Goal: Task Accomplishment & Management: Manage account settings

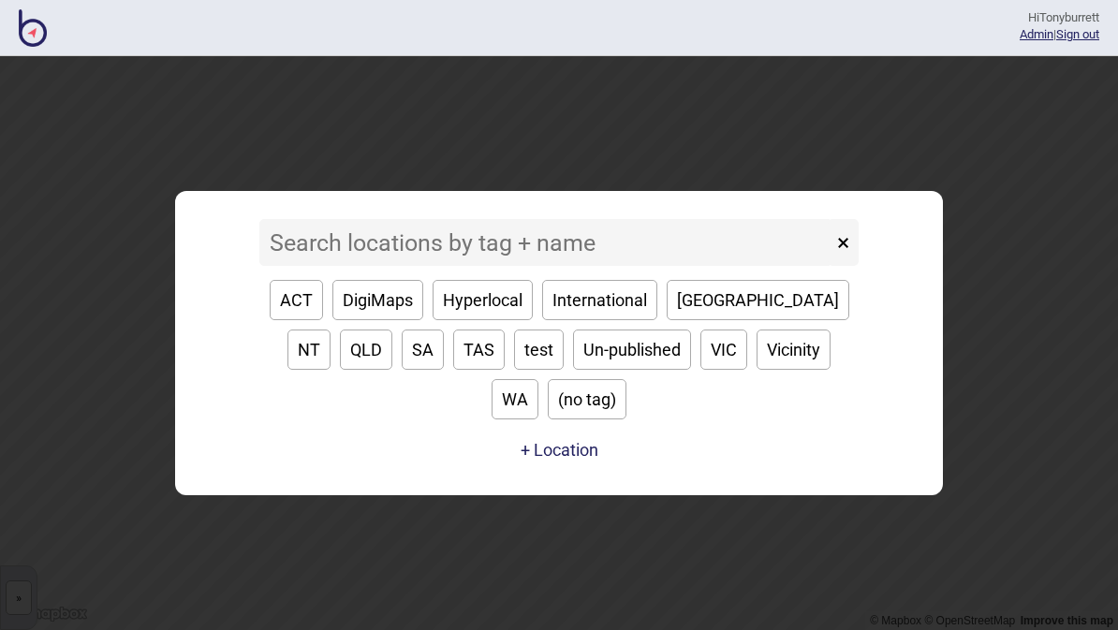
click at [339, 266] on input at bounding box center [545, 242] width 573 height 47
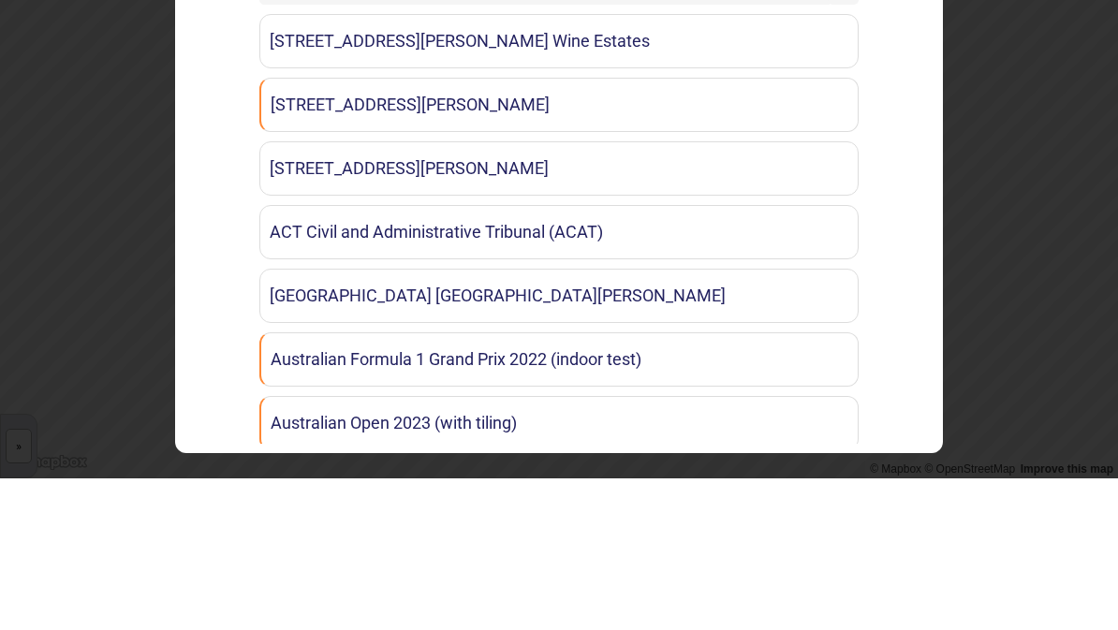
type input "inn"
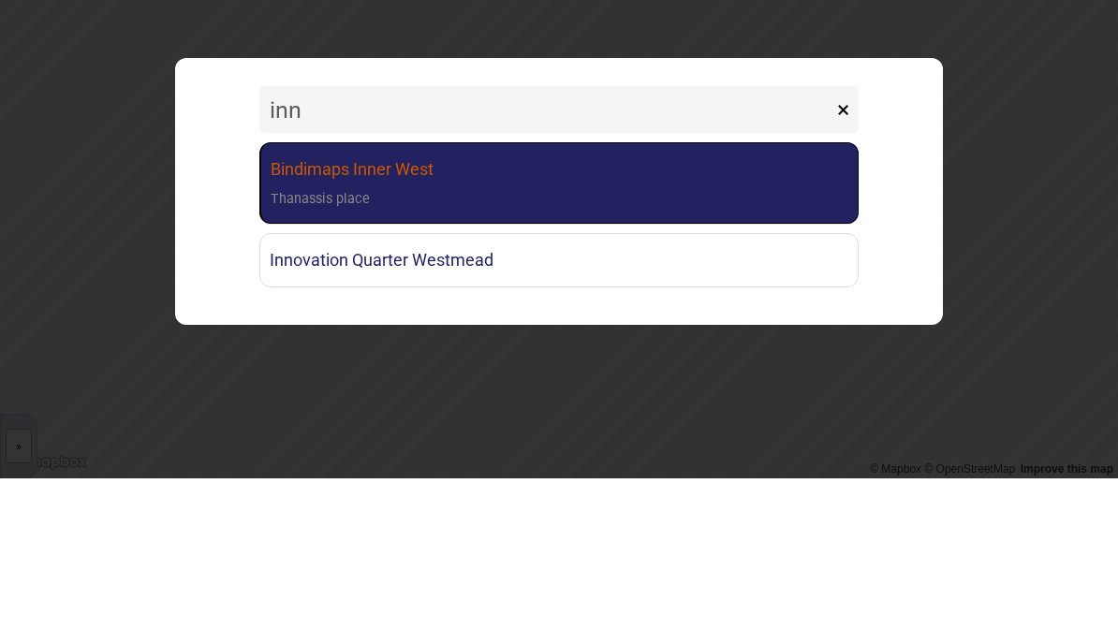
click at [491, 294] on link "Bindimaps Inner West Thanassis place" at bounding box center [558, 334] width 599 height 81
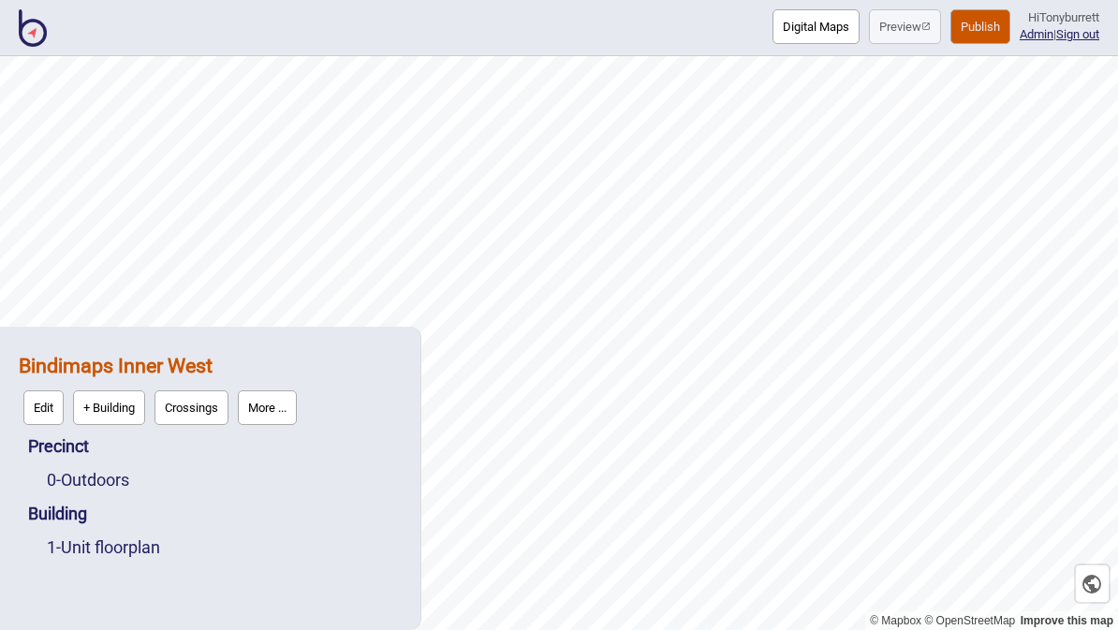
click at [278, 411] on button "More ..." at bounding box center [267, 407] width 59 height 35
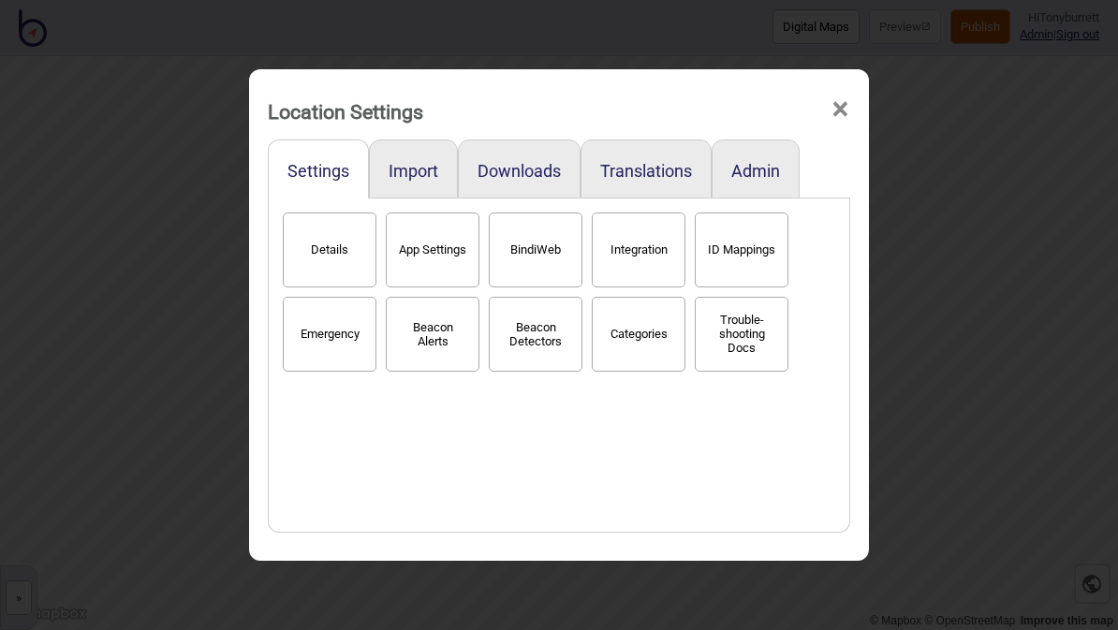
click at [430, 228] on button "App Settings" at bounding box center [433, 250] width 94 height 75
select select "2"
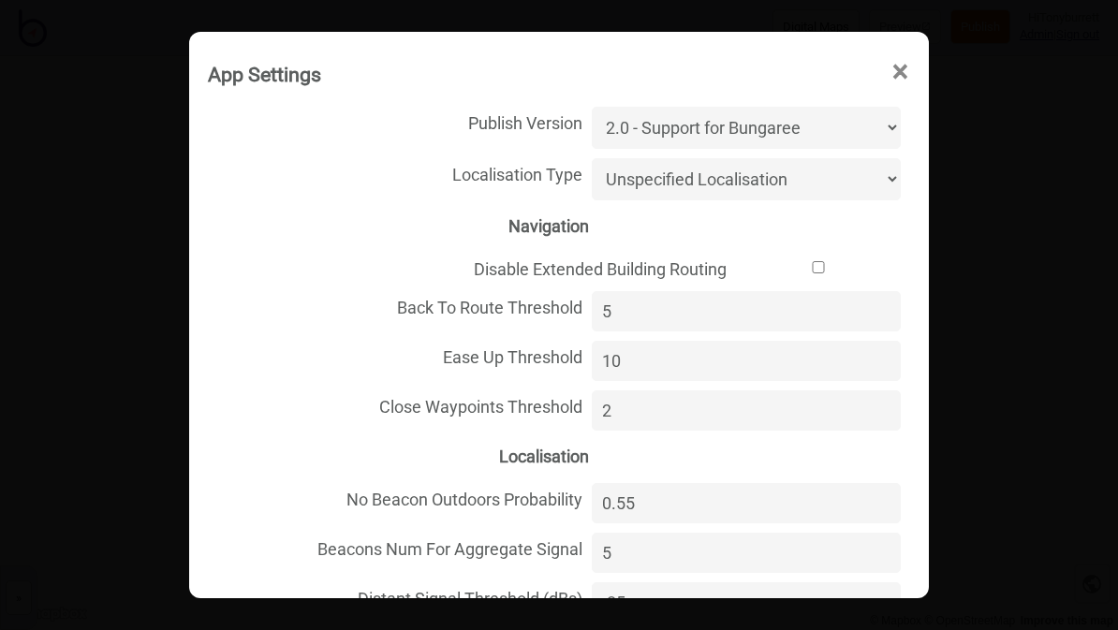
click at [902, 41] on span "×" at bounding box center [900, 72] width 20 height 62
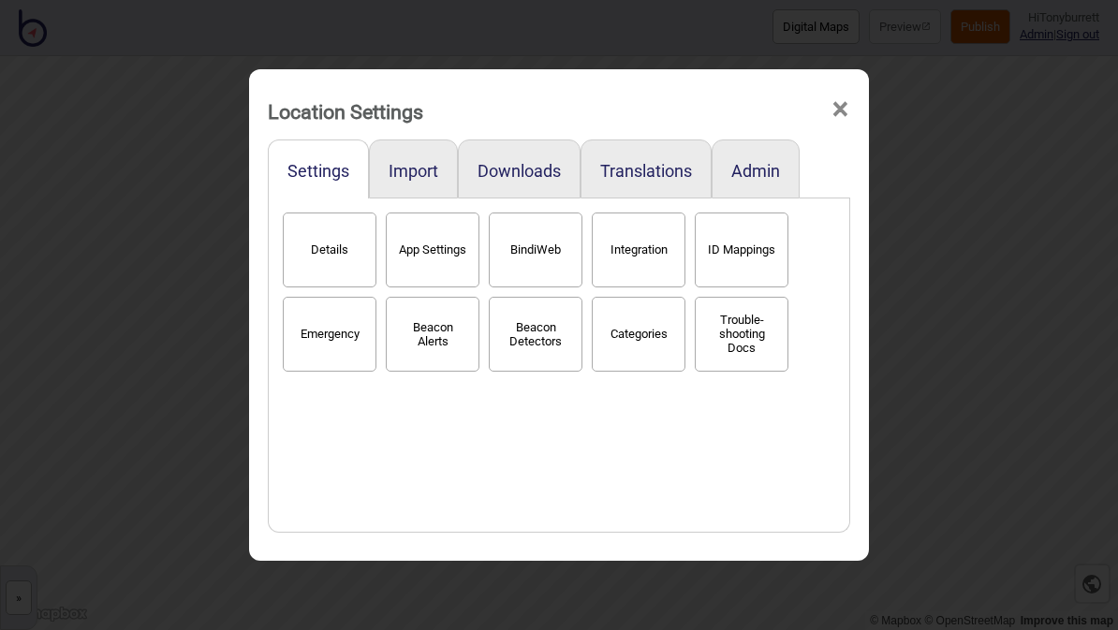
click at [837, 79] on span "×" at bounding box center [840, 110] width 20 height 62
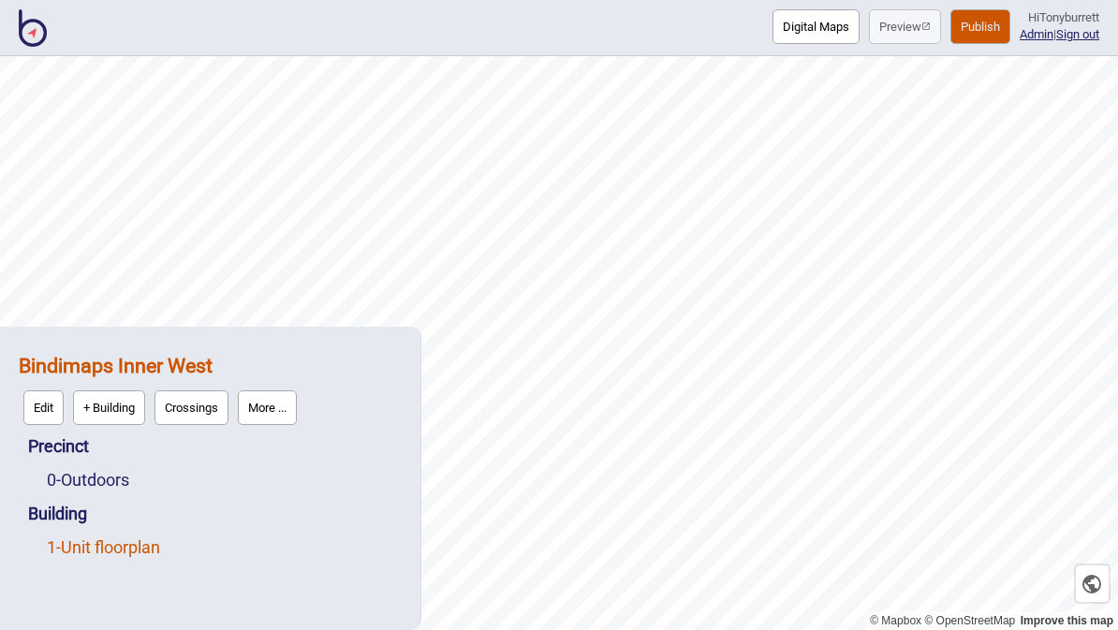
click at [131, 542] on link "1 - Unit floorplan" at bounding box center [103, 547] width 113 height 20
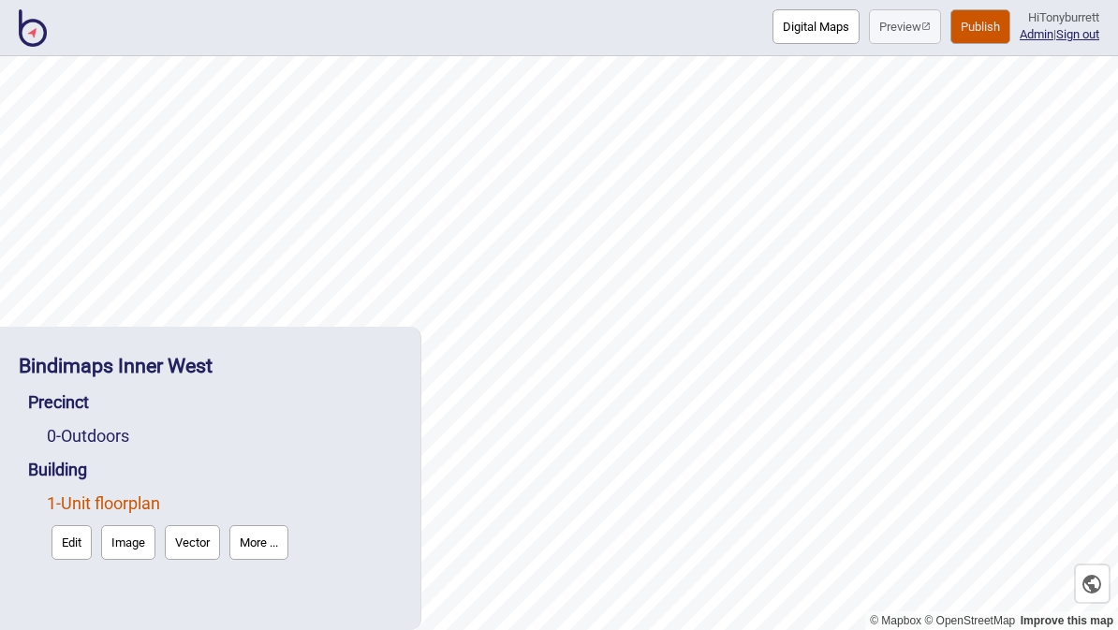
click at [67, 542] on button "Edit" at bounding box center [71, 542] width 40 height 35
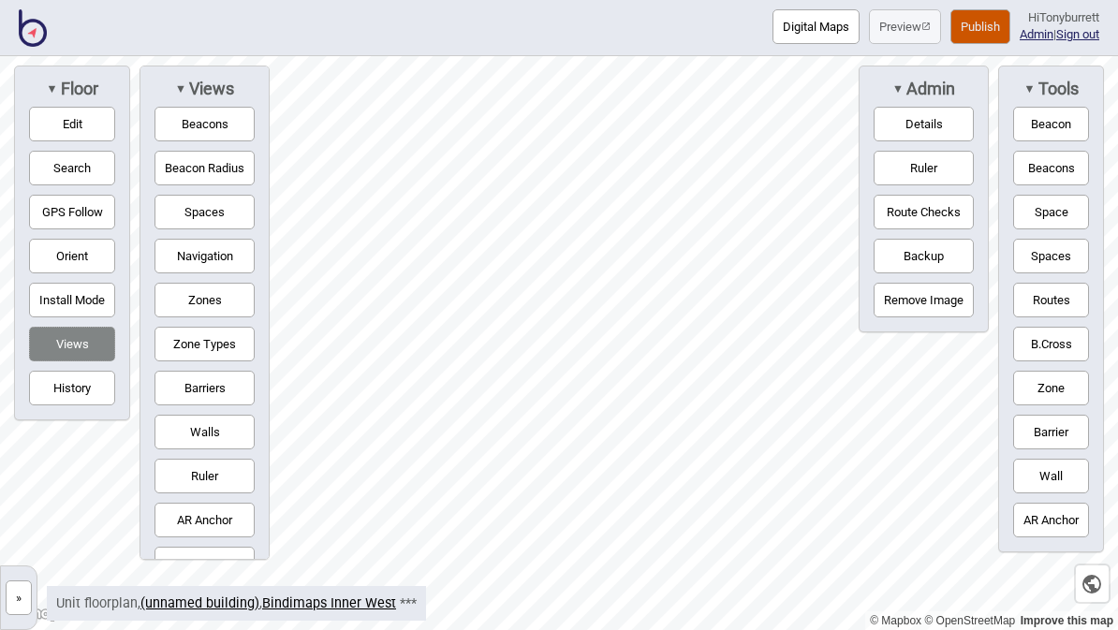
click at [229, 130] on button "Beacons" at bounding box center [204, 124] width 100 height 35
click at [212, 174] on button "Beacon Radius" at bounding box center [204, 168] width 100 height 35
click at [216, 218] on button "Spaces" at bounding box center [204, 212] width 100 height 35
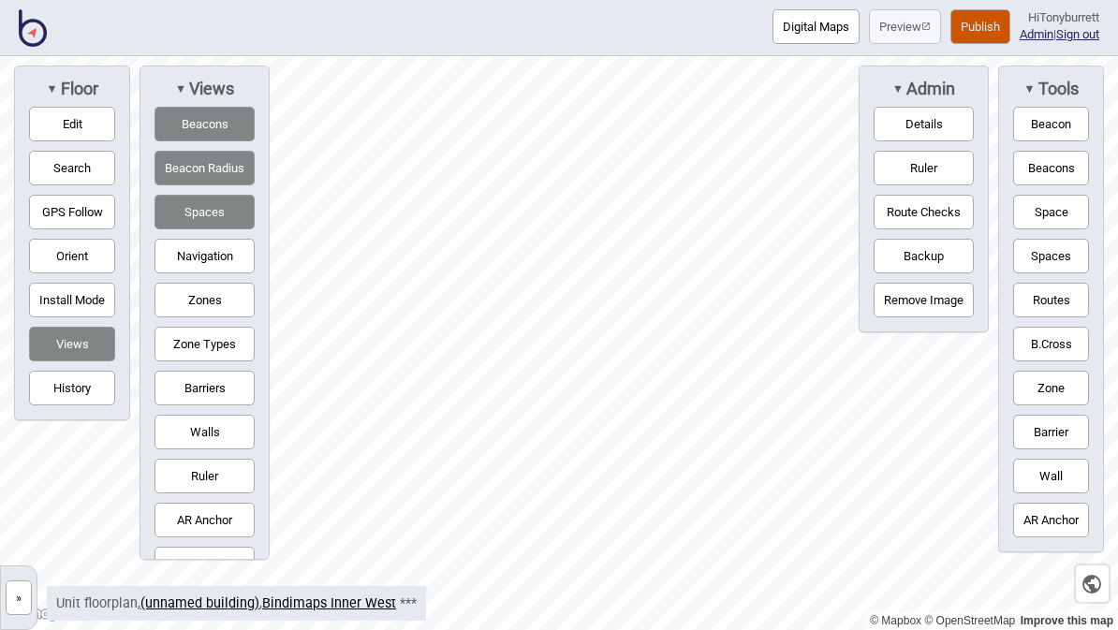
click at [22, 606] on button "»" at bounding box center [19, 597] width 26 height 35
